Goal: Task Accomplishment & Management: Complete application form

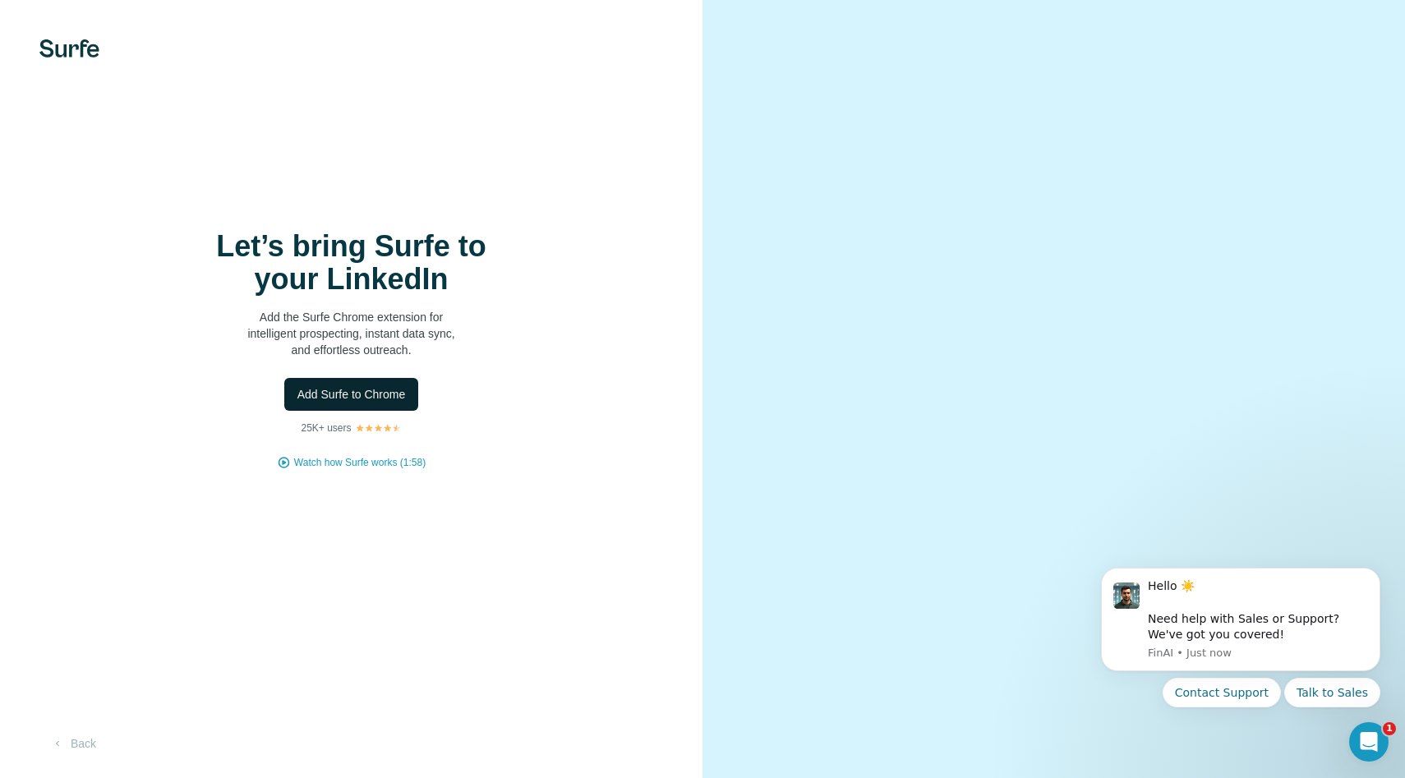
click at [364, 384] on button "Add Surfe to Chrome" at bounding box center [351, 394] width 135 height 33
